Goal: Navigation & Orientation: Find specific page/section

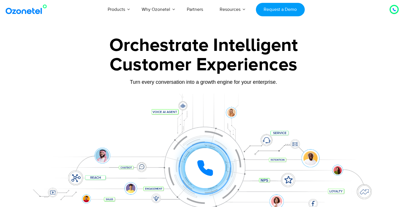
click at [392, 10] on div at bounding box center [393, 9] width 7 height 7
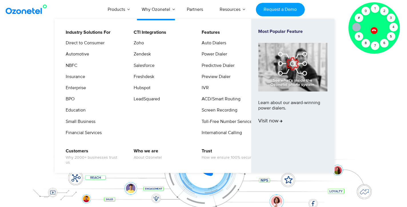
click at [232, 60] on ul "Auto Dialers Power Dialer Predictive Dialer Preview Dialer IVR ACD/Smart Routin…" at bounding box center [228, 89] width 61 height 101
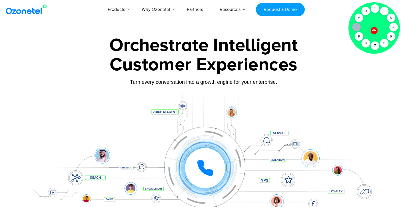
click at [403, 90] on div at bounding box center [203, 128] width 407 height 194
click at [3, 68] on div at bounding box center [203, 128] width 407 height 194
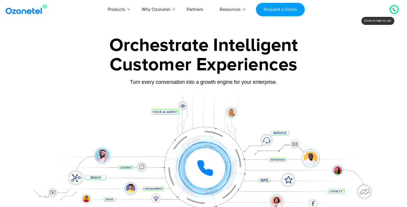
click at [391, 10] on div at bounding box center [393, 9] width 7 height 7
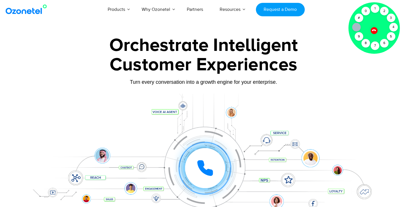
click at [8, 55] on div at bounding box center [203, 128] width 407 height 194
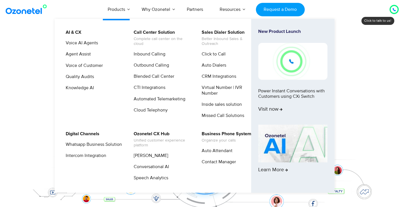
click at [114, 11] on link "Products" at bounding box center [116, 9] width 34 height 19
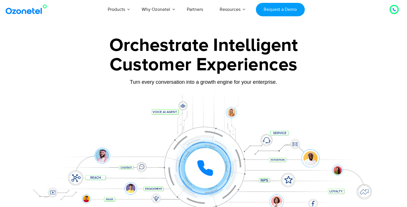
click at [8, 75] on div at bounding box center [203, 128] width 407 height 194
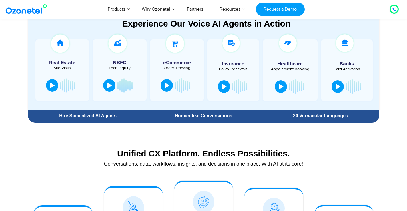
scroll to position [314, 0]
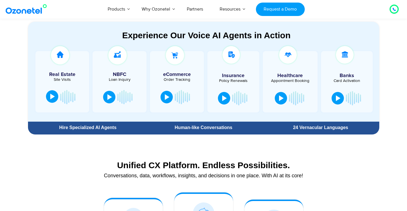
click at [51, 94] on div at bounding box center [52, 97] width 5 height 6
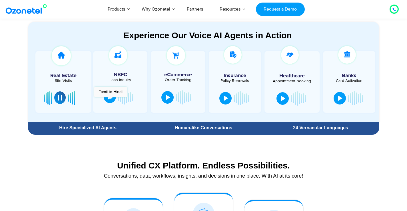
click at [110, 100] on button at bounding box center [110, 96] width 12 height 13
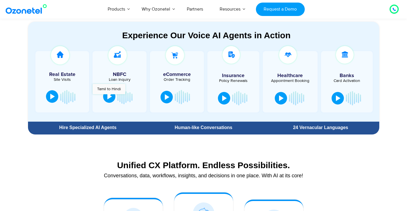
click at [110, 98] on div at bounding box center [109, 97] width 5 height 6
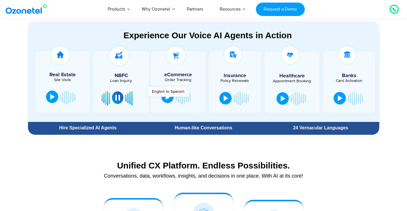
click at [168, 100] on div at bounding box center [168, 97] width 5 height 6
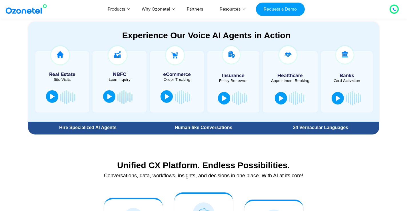
click at [164, 97] on button at bounding box center [166, 96] width 12 height 13
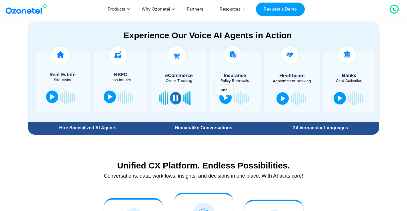
click at [224, 98] on div at bounding box center [225, 98] width 5 height 6
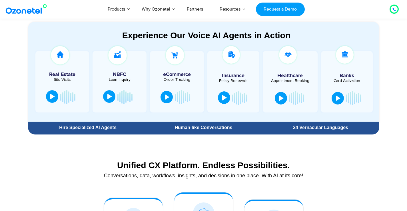
click at [224, 98] on div at bounding box center [224, 98] width 5 height 6
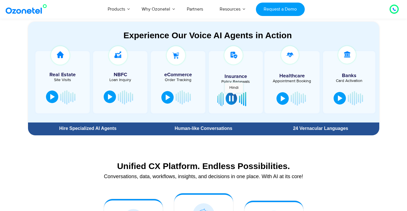
click at [233, 96] on button at bounding box center [230, 98] width 11 height 13
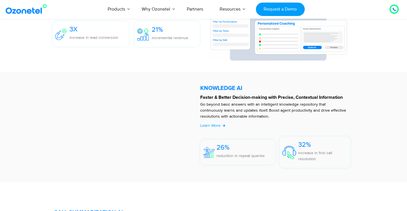
scroll to position [1170, 0]
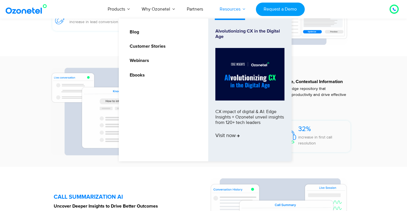
click at [227, 9] on link "Resources" at bounding box center [229, 9] width 37 height 19
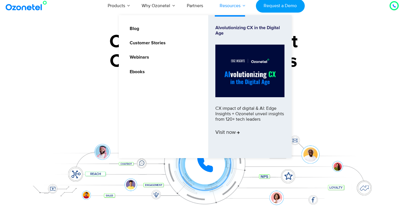
scroll to position [0, 0]
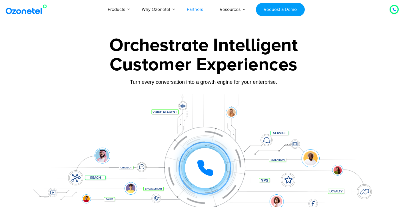
click at [196, 6] on link "Partners" at bounding box center [194, 9] width 33 height 19
